Goal: Find specific page/section: Find specific page/section

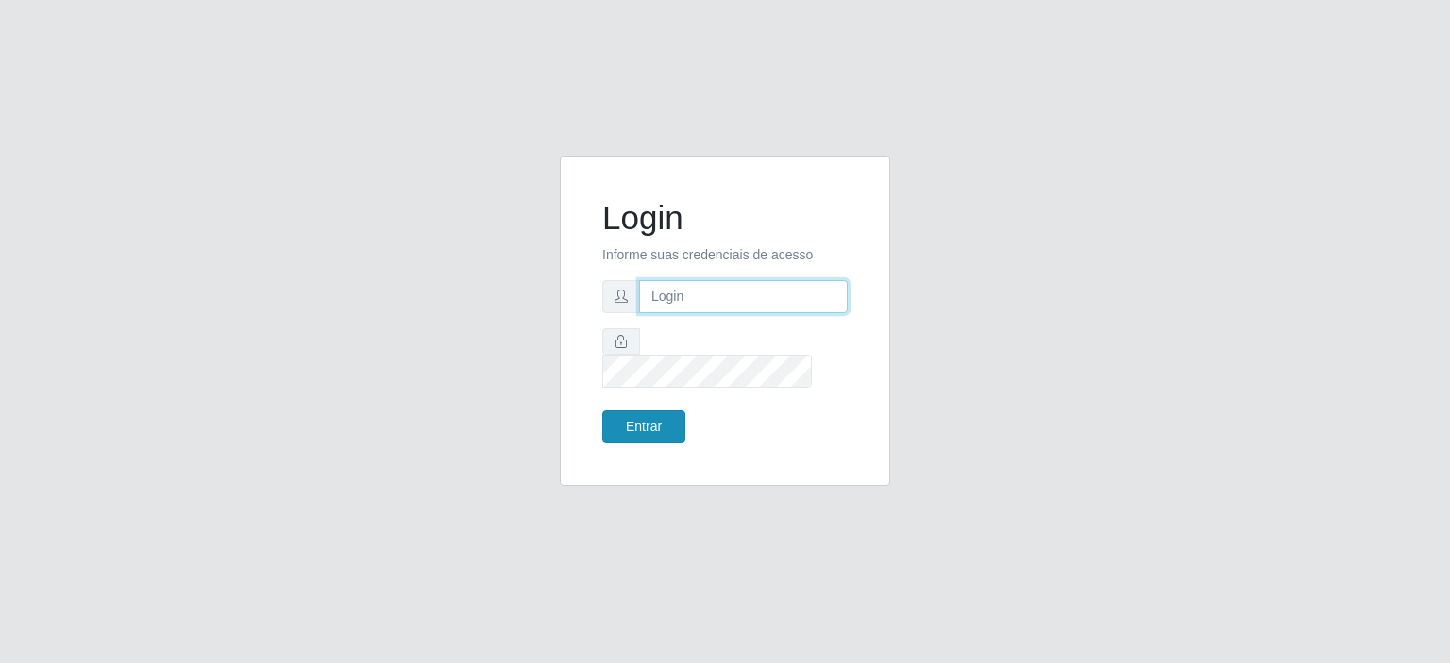
type input "johnrelley27@gmail.com"
click at [636, 415] on button "Entrar" at bounding box center [643, 427] width 83 height 33
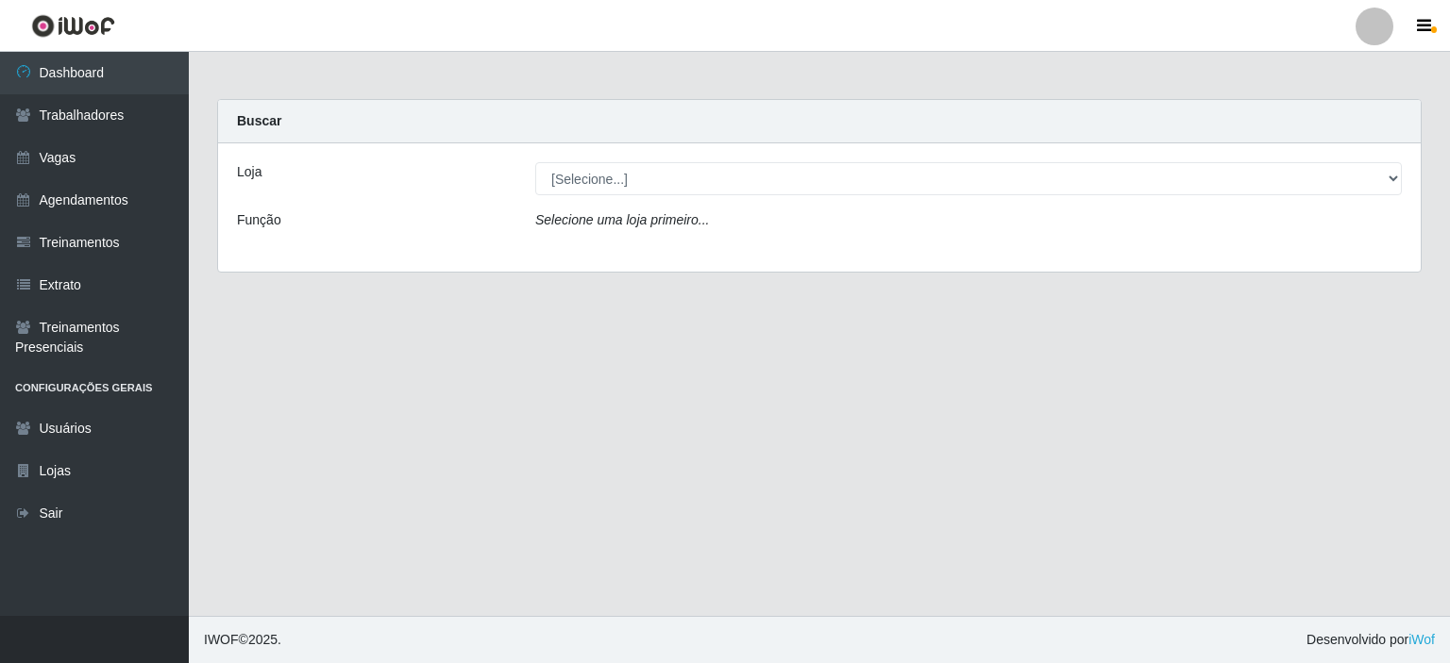
click at [854, 384] on main "Carregando... Buscar Loja [Selecione...] Rio Center - Lagoa Nova Rio Center - N…" at bounding box center [819, 334] width 1261 height 564
click at [81, 198] on link "Agendamentos" at bounding box center [94, 200] width 189 height 42
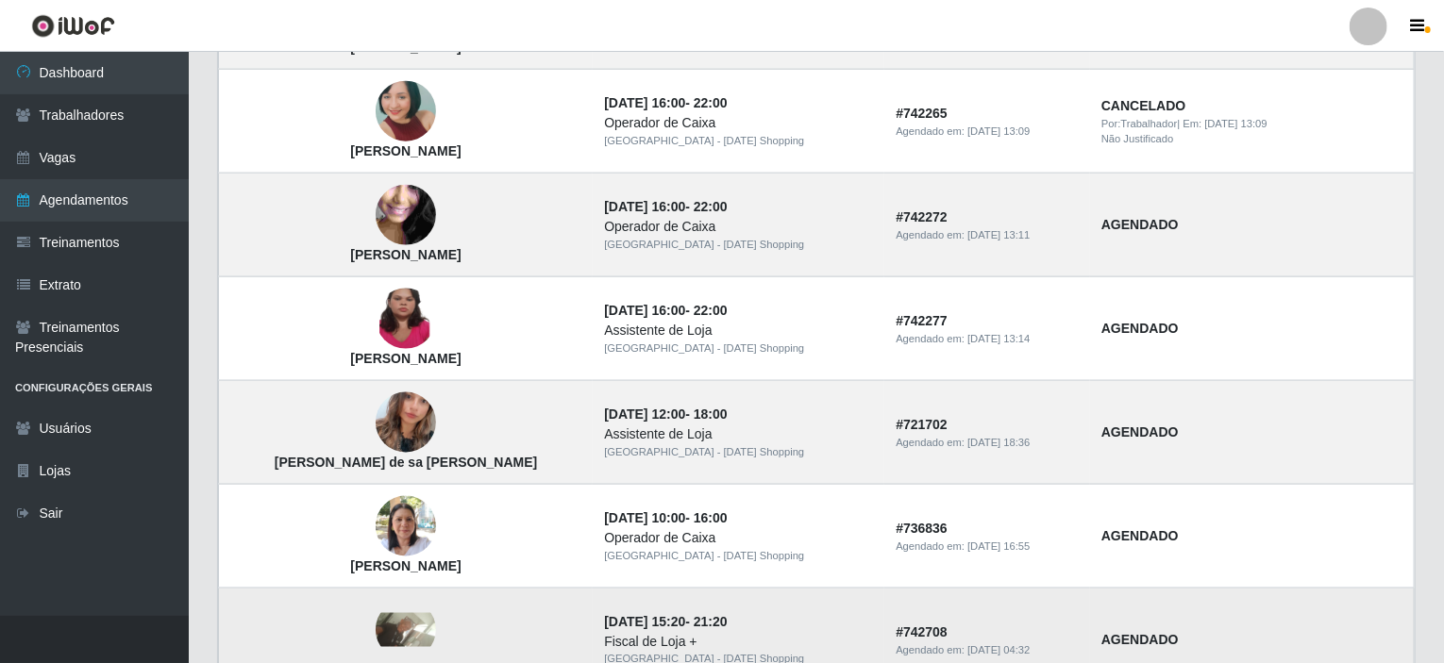
scroll to position [1300, 0]
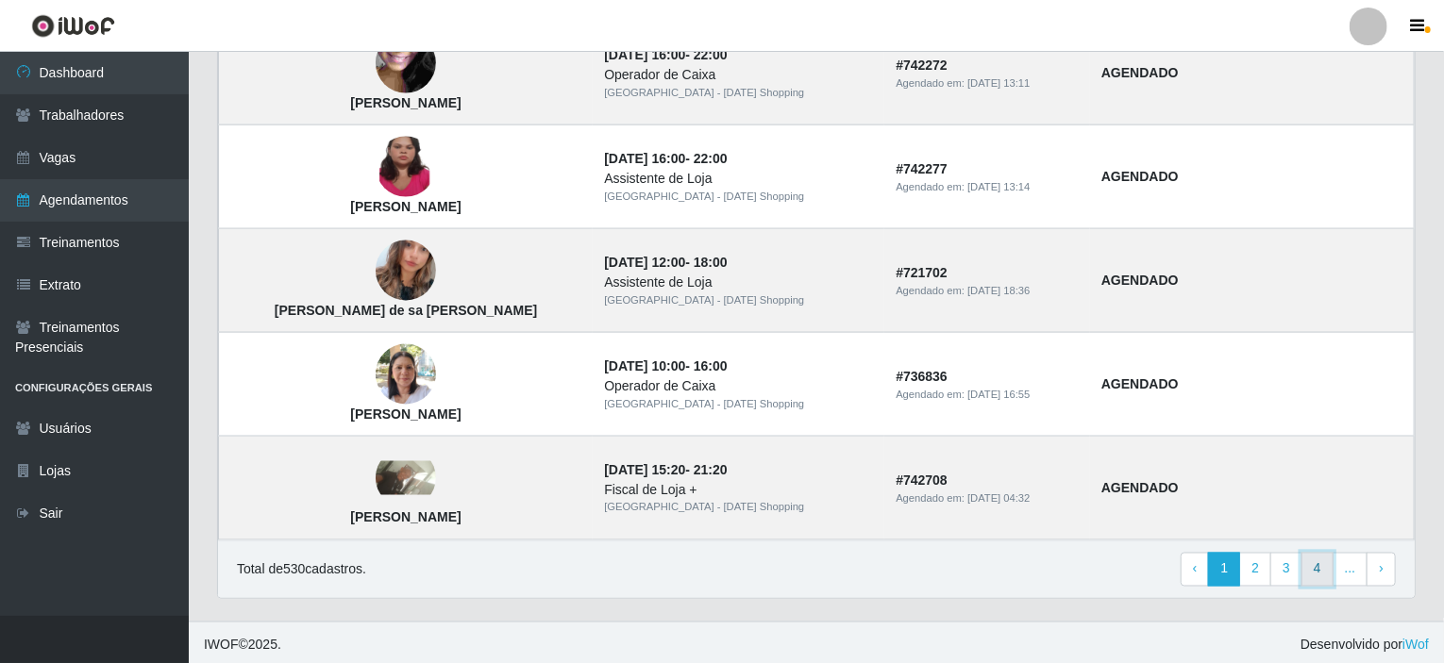
click at [1309, 562] on link "4" at bounding box center [1317, 570] width 32 height 34
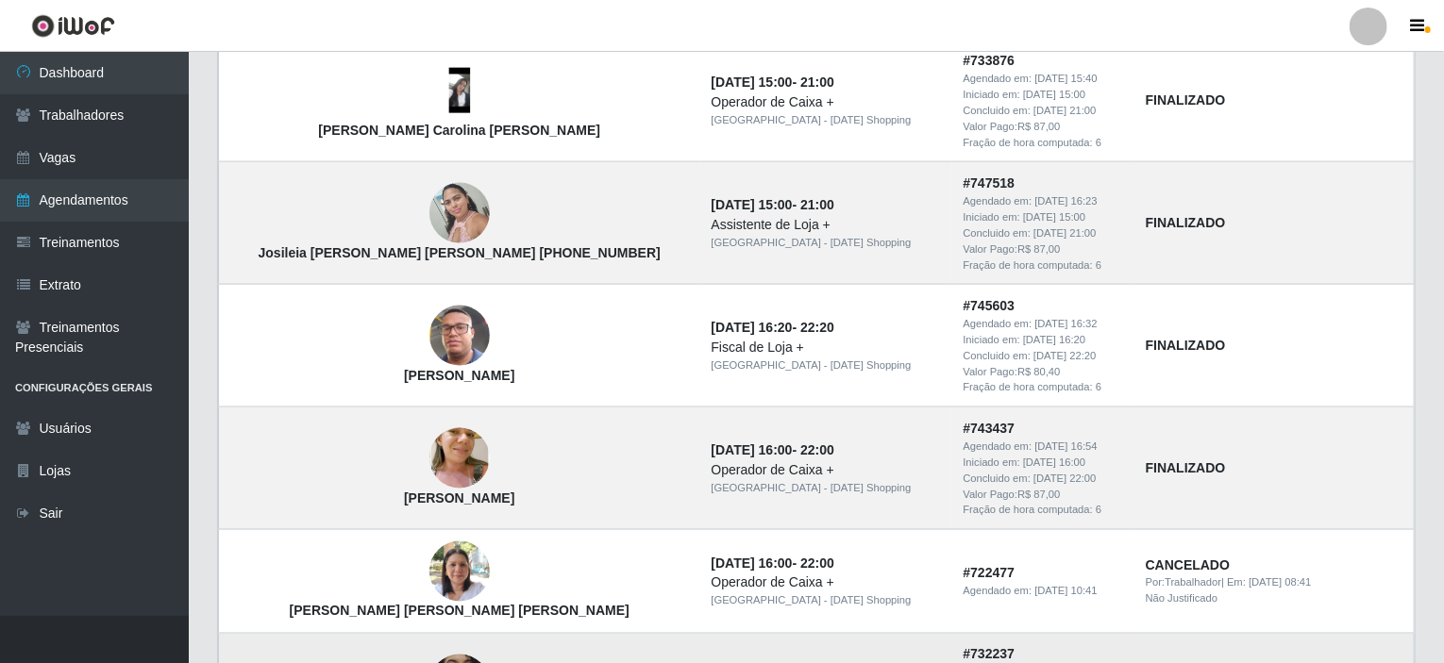
scroll to position [1451, 0]
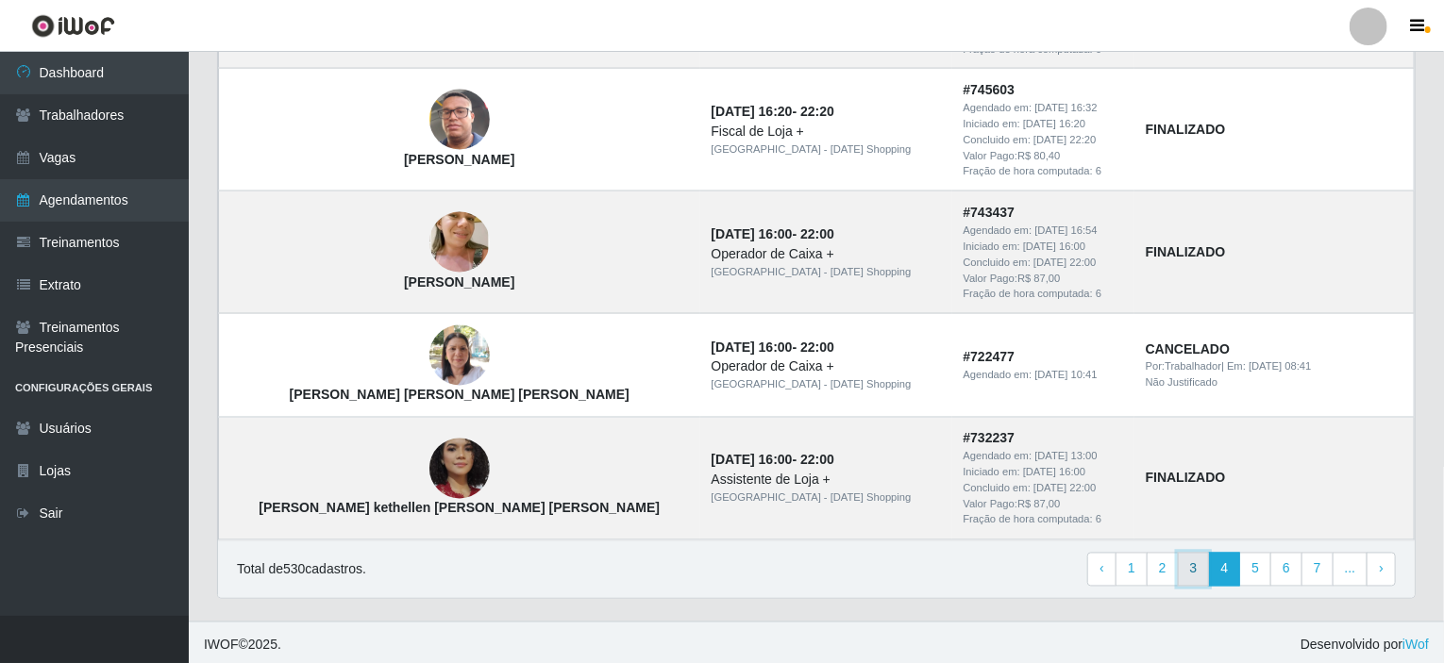
click at [1205, 571] on link "3" at bounding box center [1194, 570] width 32 height 34
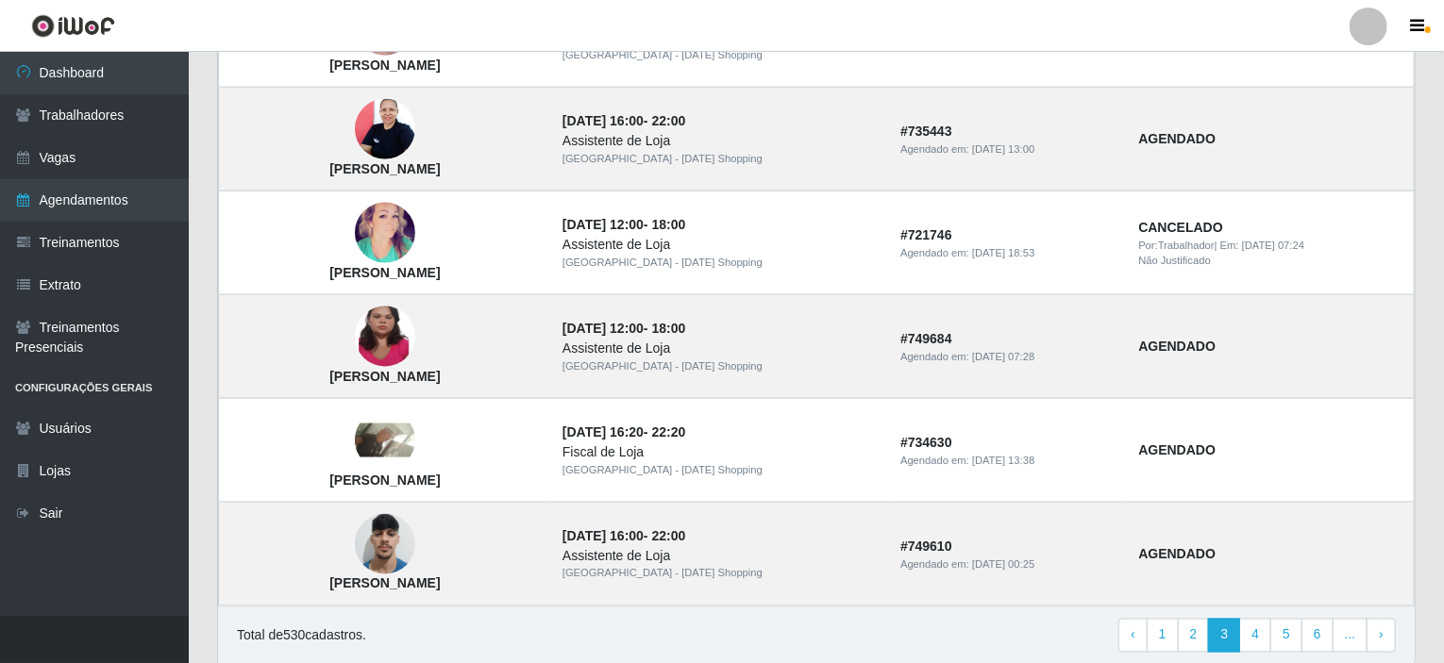
scroll to position [1300, 0]
